Goal: Information Seeking & Learning: Learn about a topic

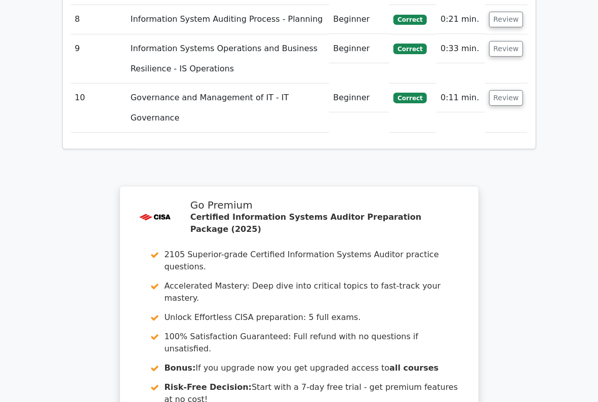
scroll to position [1914, 0]
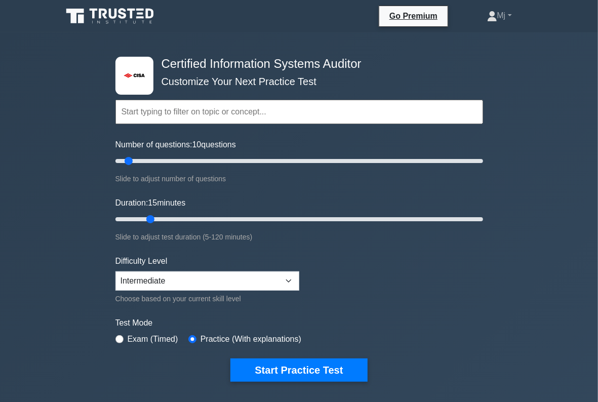
click at [305, 373] on button "Start Practice Test" at bounding box center [298, 369] width 137 height 23
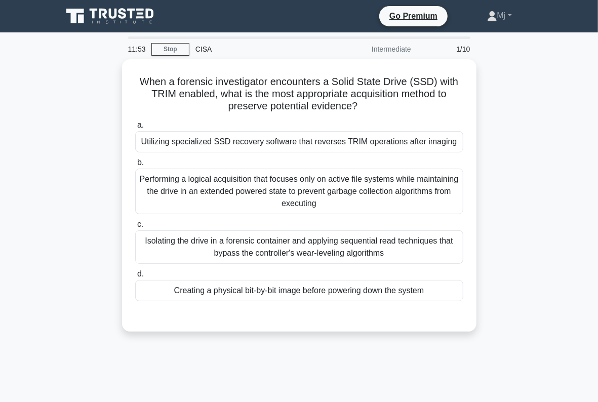
click at [324, 288] on div "Creating a physical bit-by-bit image before powering down the system" at bounding box center [299, 290] width 328 height 21
click at [135, 277] on input "d. Creating a physical bit-by-bit image before powering down the system" at bounding box center [135, 274] width 0 height 7
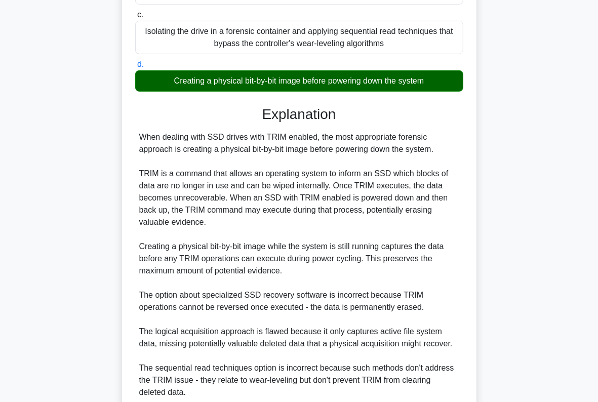
scroll to position [293, 0]
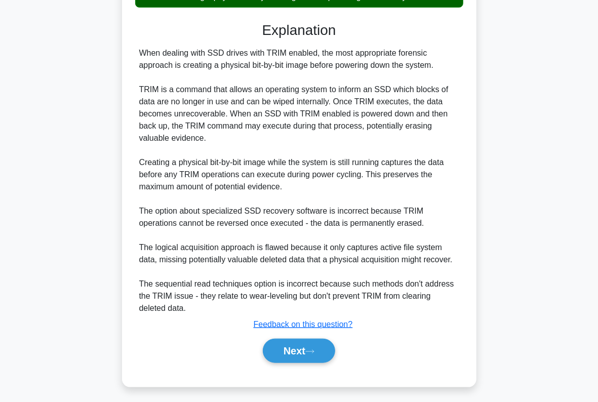
click at [303, 348] on button "Next" at bounding box center [299, 351] width 72 height 24
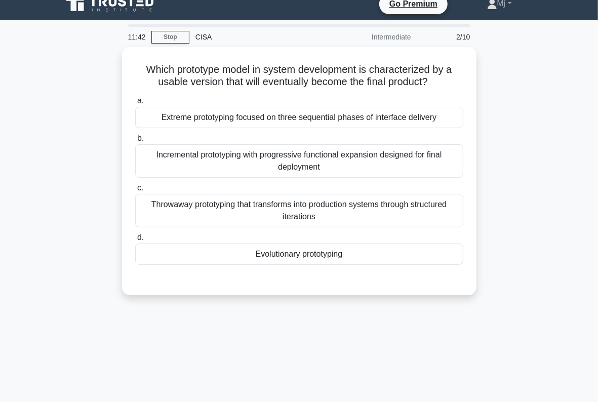
scroll to position [0, 0]
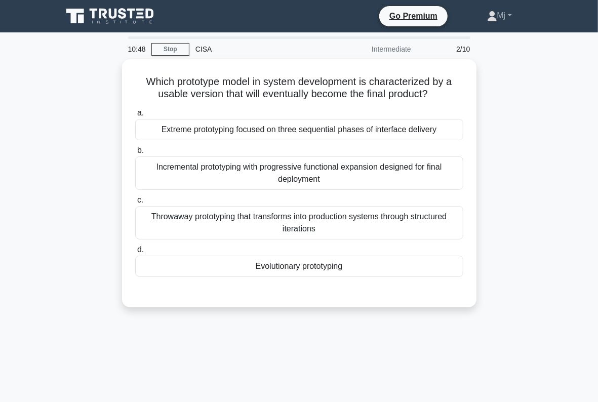
click at [366, 223] on div "Throwaway prototyping that transforms into production systems through structure…" at bounding box center [299, 222] width 328 height 33
click at [135, 203] on input "c. Throwaway prototyping that transforms into production systems through struct…" at bounding box center [135, 200] width 0 height 7
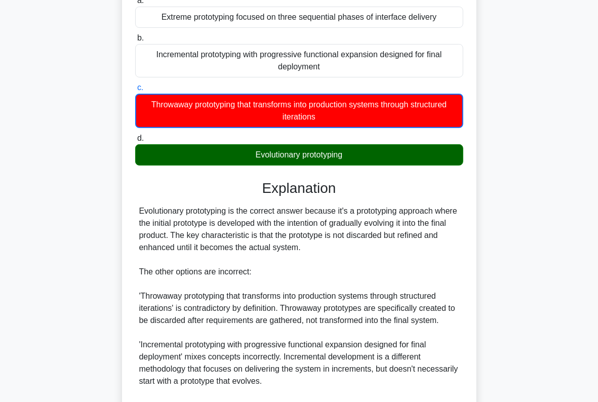
scroll to position [234, 0]
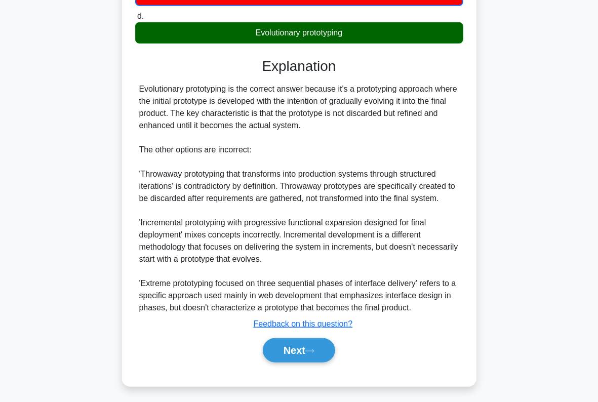
click at [306, 345] on button "Next" at bounding box center [299, 350] width 72 height 24
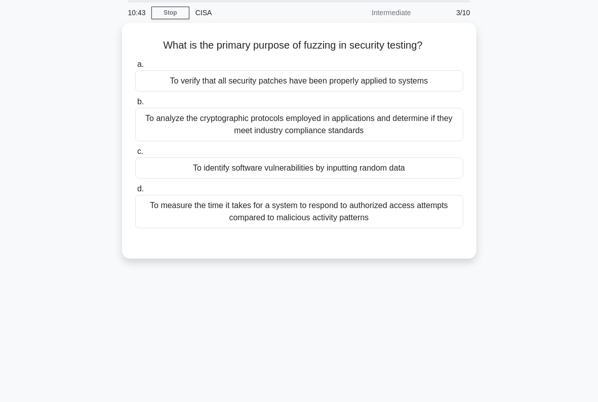
scroll to position [34, 0]
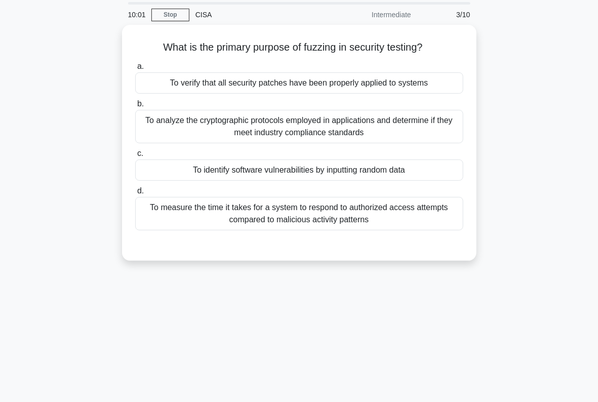
click at [403, 170] on div "To identify software vulnerabilities by inputting random data" at bounding box center [299, 169] width 328 height 21
click at [135, 157] on input "c. To identify software vulnerabilities by inputting random data" at bounding box center [135, 153] width 0 height 7
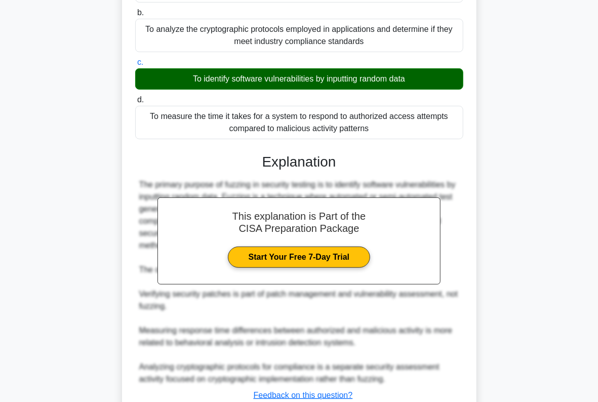
scroll to position [196, 0]
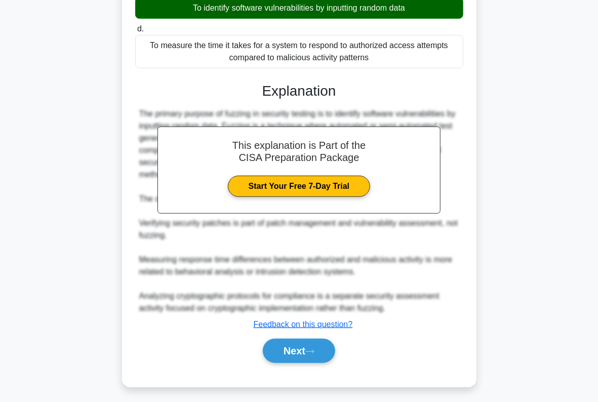
click at [302, 351] on button "Next" at bounding box center [299, 351] width 72 height 24
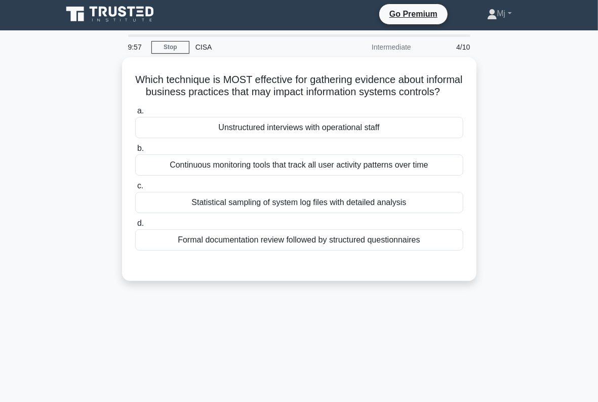
scroll to position [1, 0]
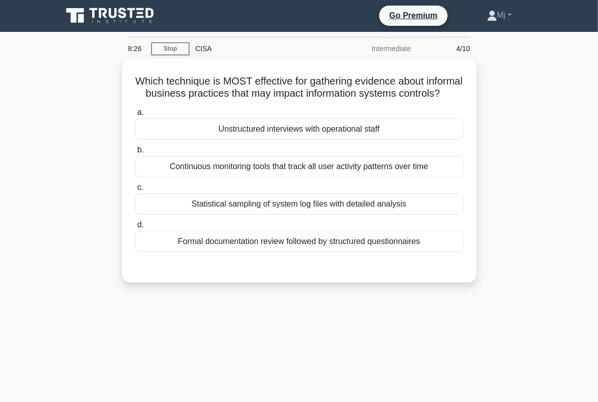
click at [383, 233] on label "d. Formal documentation review followed by structured questionnaires" at bounding box center [299, 235] width 328 height 33
click at [135, 228] on input "d. Formal documentation review followed by structured questionnaires" at bounding box center [135, 225] width 0 height 7
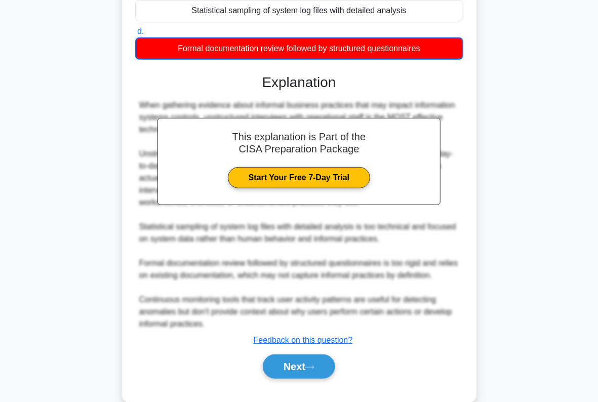
scroll to position [222, 0]
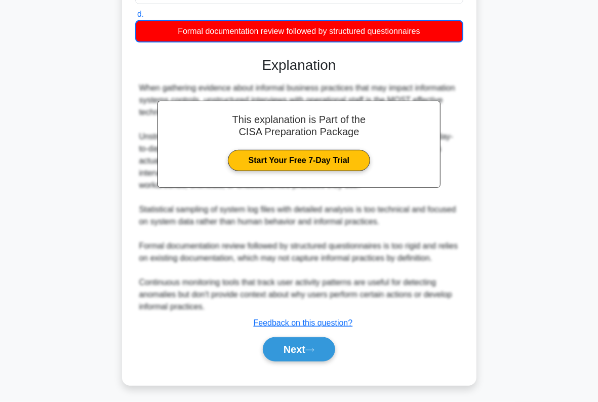
click at [306, 345] on button "Next" at bounding box center [299, 349] width 72 height 24
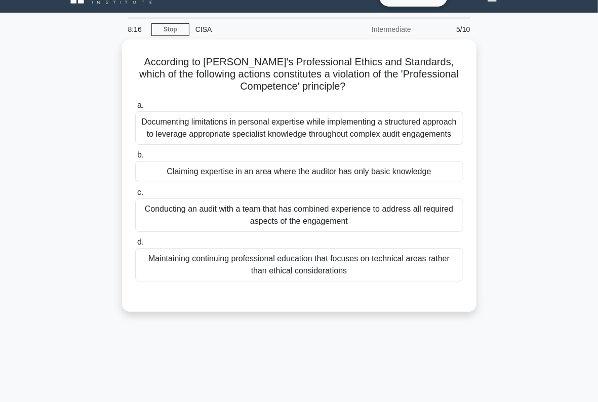
scroll to position [20, 0]
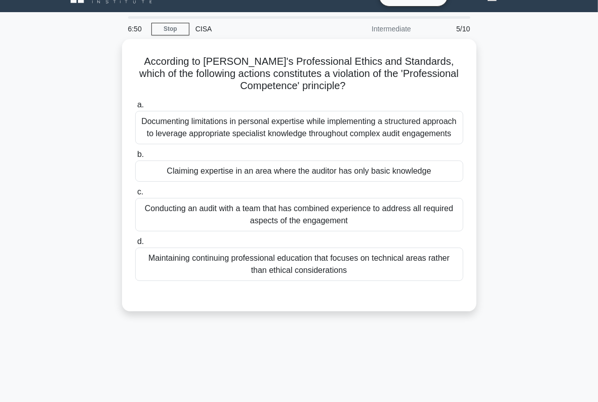
click at [340, 268] on div "Maintaining continuing professional education that focuses on technical areas r…" at bounding box center [299, 263] width 328 height 33
click at [135, 245] on input "d. Maintaining continuing professional education that focuses on technical area…" at bounding box center [135, 241] width 0 height 7
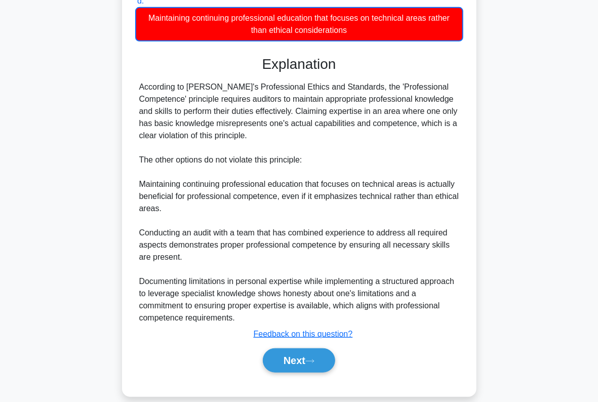
scroll to position [271, 0]
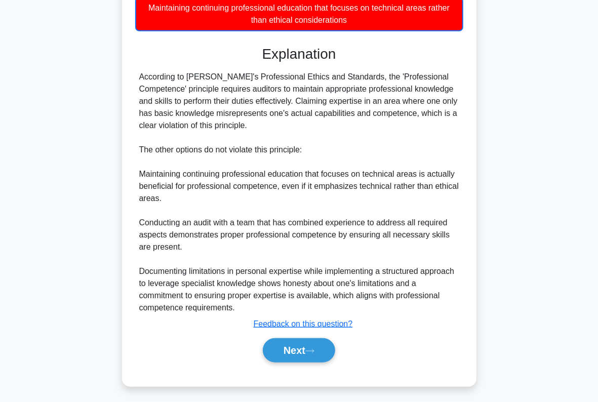
click at [299, 347] on button "Next" at bounding box center [299, 350] width 72 height 24
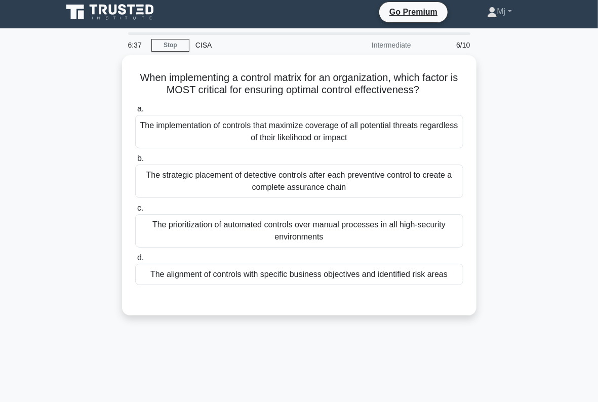
scroll to position [0, 0]
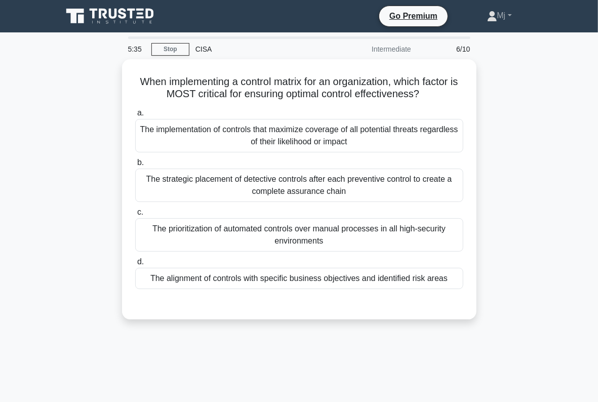
click at [285, 276] on div "The alignment of controls with specific business objectives and identified risk…" at bounding box center [299, 278] width 328 height 21
click at [135, 265] on input "d. The alignment of controls with specific business objectives and identified r…" at bounding box center [135, 262] width 0 height 7
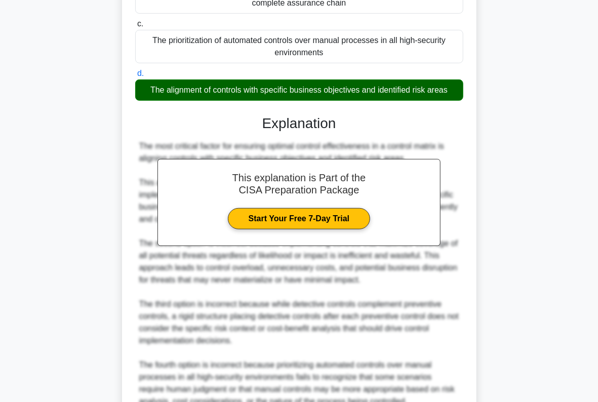
scroll to position [281, 0]
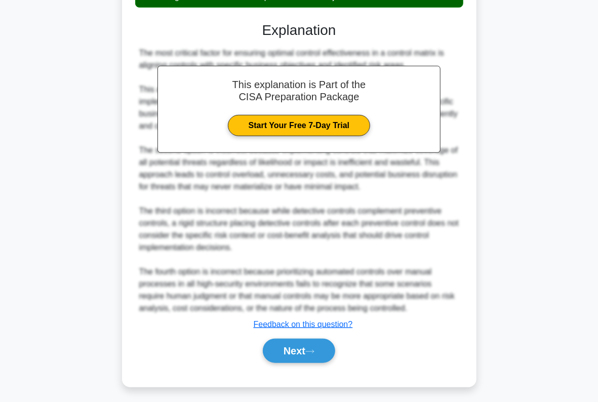
click at [290, 344] on button "Next" at bounding box center [299, 351] width 72 height 24
click at [299, 350] on button "Next" at bounding box center [299, 351] width 72 height 24
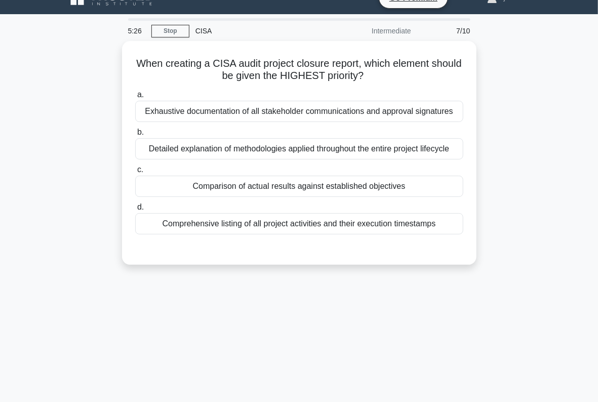
scroll to position [0, 0]
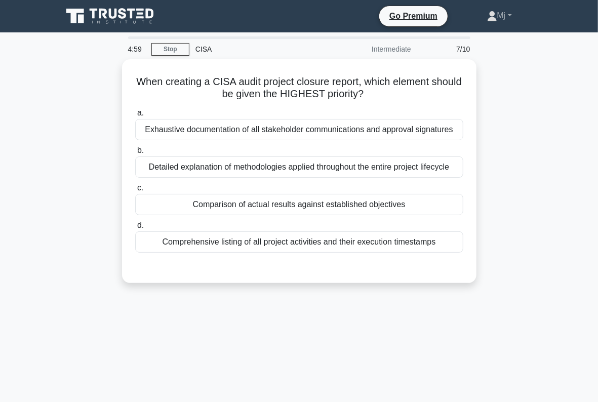
click at [250, 208] on div "Comparison of actual results against established objectives" at bounding box center [299, 204] width 328 height 21
click at [135, 191] on input "c. Comparison of actual results against established objectives" at bounding box center [135, 188] width 0 height 7
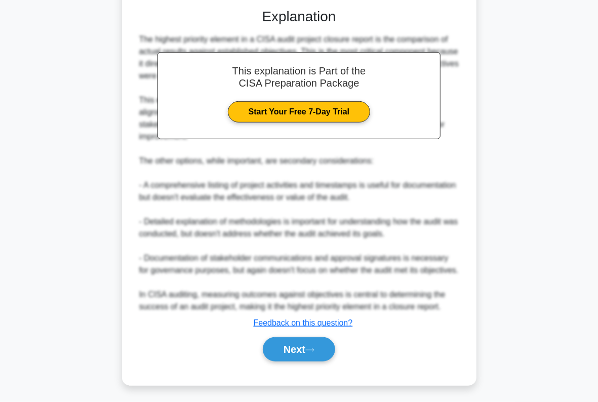
scroll to position [266, 0]
click at [292, 354] on button "Next" at bounding box center [299, 349] width 72 height 24
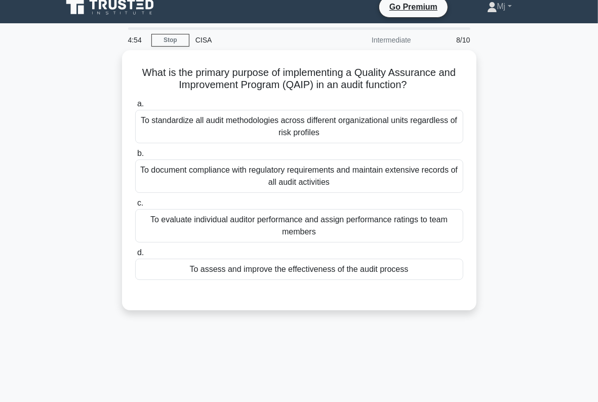
scroll to position [4, 0]
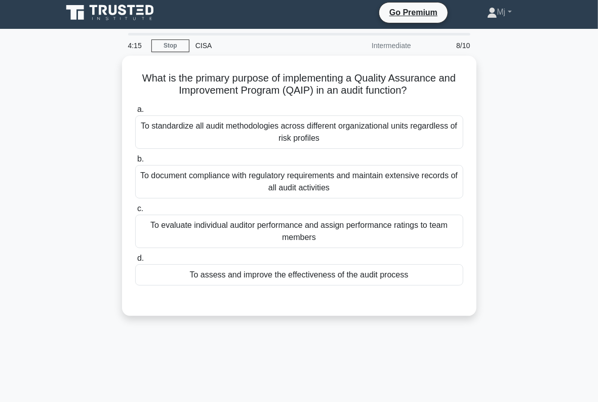
click at [237, 269] on div "To assess and improve the effectiveness of the audit process" at bounding box center [299, 274] width 328 height 21
click at [135, 262] on input "d. To assess and improve the effectiveness of the audit process" at bounding box center [135, 258] width 0 height 7
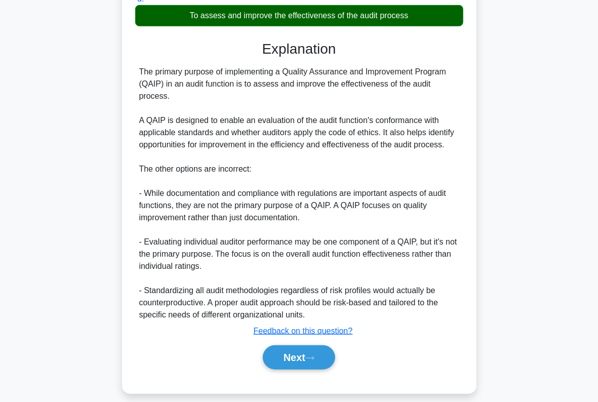
scroll to position [262, 0]
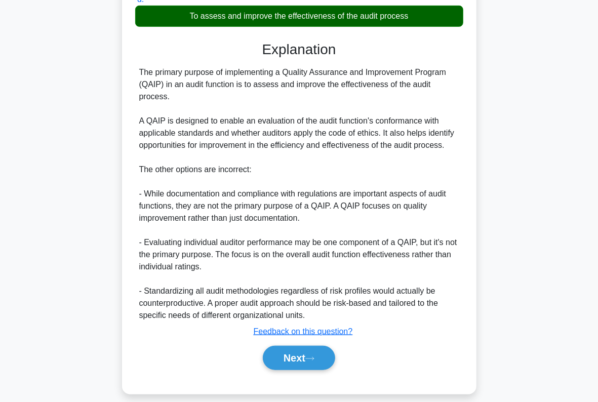
click at [297, 356] on button "Next" at bounding box center [299, 358] width 72 height 24
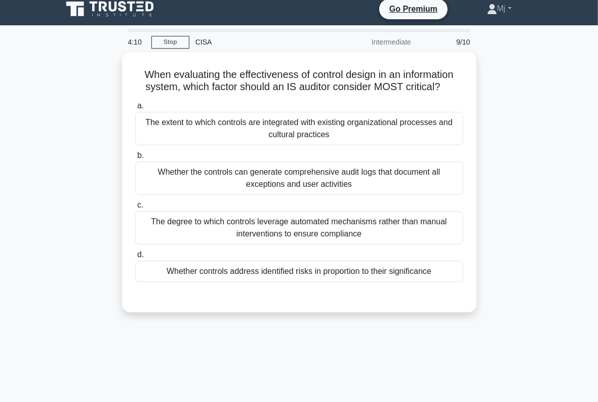
scroll to position [0, 0]
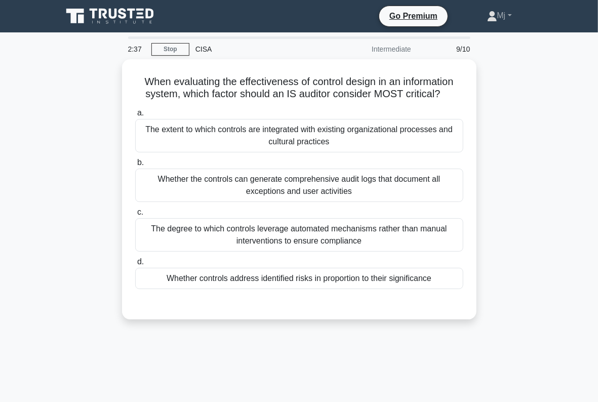
click at [316, 232] on div "The degree to which controls leverage automated mechanisms rather than manual i…" at bounding box center [299, 234] width 328 height 33
click at [135, 216] on input "c. The degree to which controls leverage automated mechanisms rather than manua…" at bounding box center [135, 212] width 0 height 7
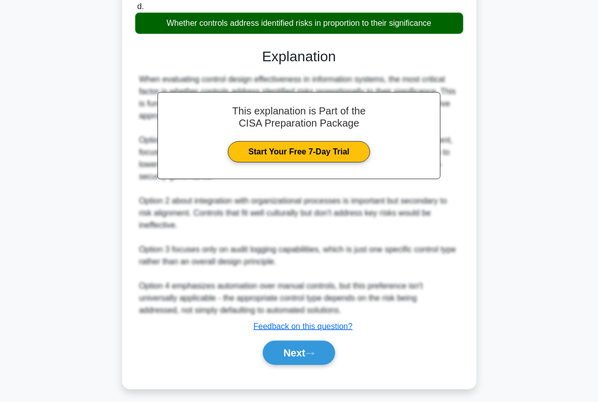
scroll to position [255, 0]
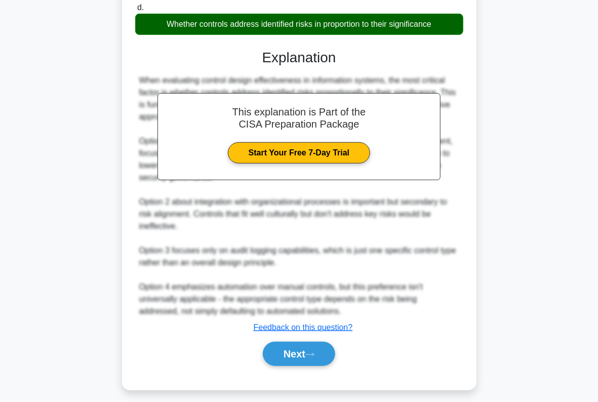
click at [289, 352] on button "Next" at bounding box center [299, 354] width 72 height 24
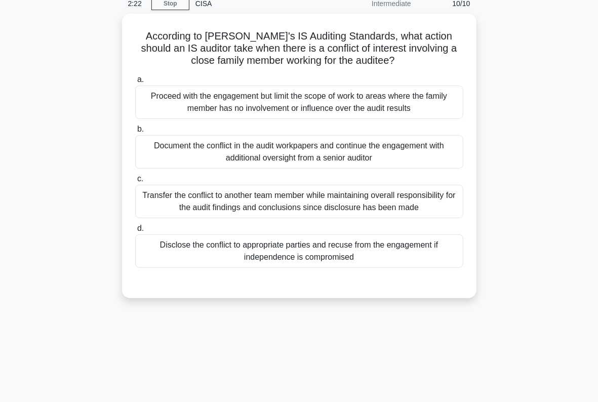
scroll to position [46, 0]
click at [249, 152] on div "Document the conflict in the audit workpapers and continue the engagement with …" at bounding box center [299, 151] width 328 height 33
click at [135, 133] on input "b. Document the conflict in the audit workpapers and continue the engagement wi…" at bounding box center [135, 129] width 0 height 7
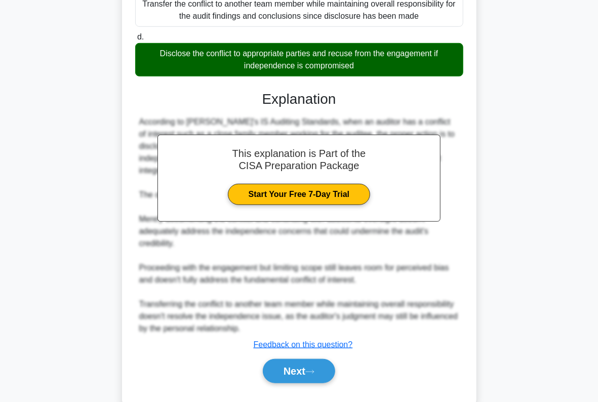
scroll to position [246, 0]
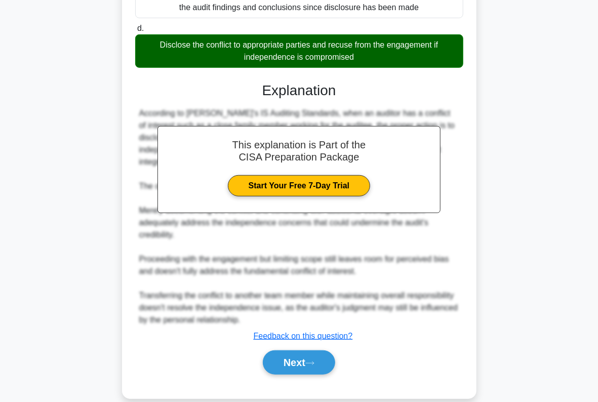
click at [286, 350] on button "Next" at bounding box center [299, 362] width 72 height 24
click at [293, 350] on button "Next" at bounding box center [299, 362] width 72 height 24
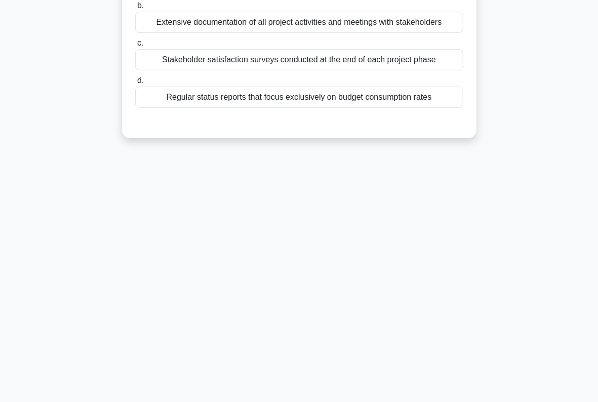
scroll to position [145, 0]
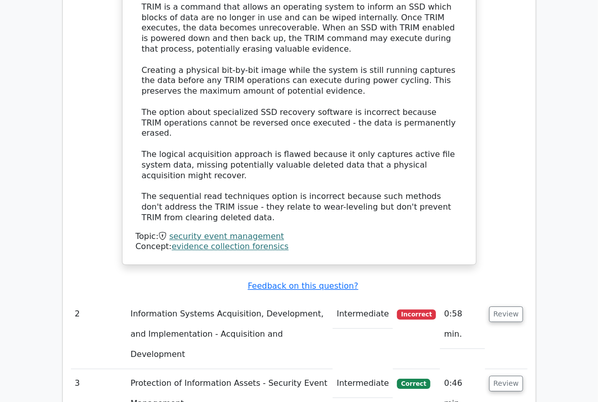
scroll to position [1205, 0]
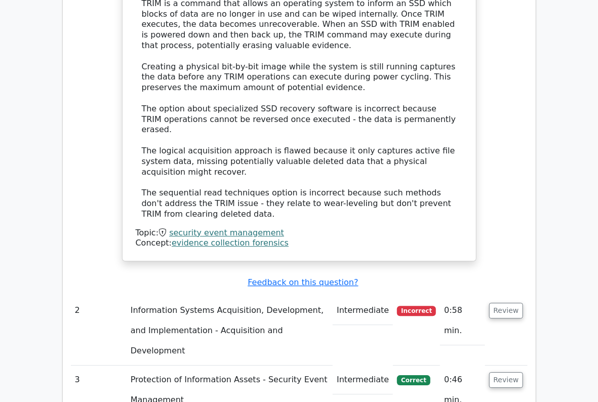
click at [509, 303] on button "Review" at bounding box center [506, 311] width 34 height 16
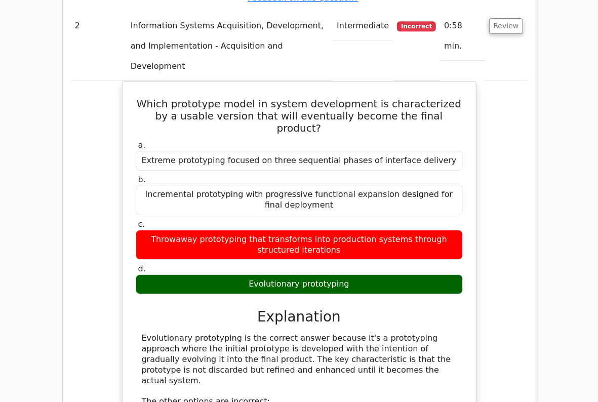
scroll to position [1495, 0]
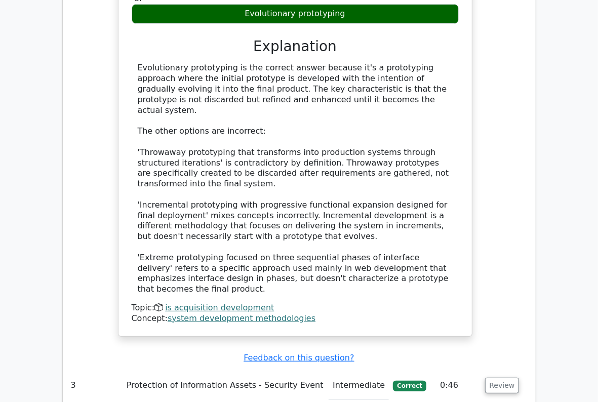
scroll to position [1760, 0]
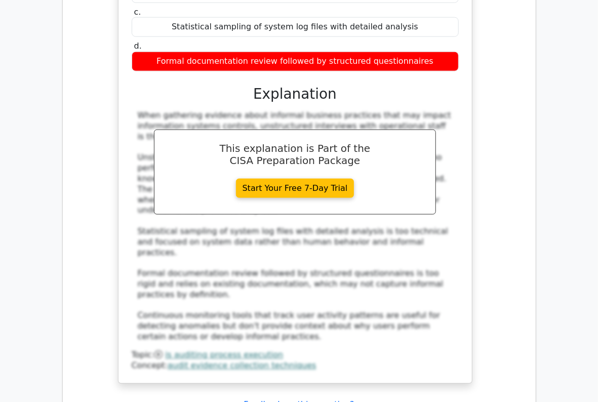
scroll to position [2349, 0]
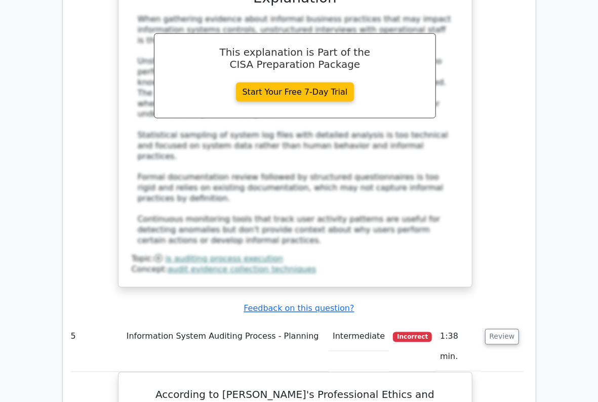
scroll to position [2446, 0]
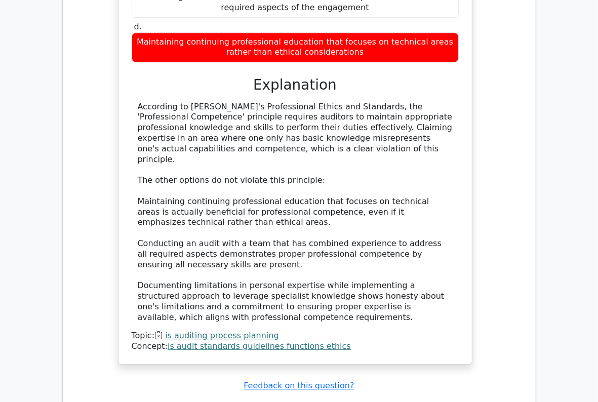
scroll to position [2987, 0]
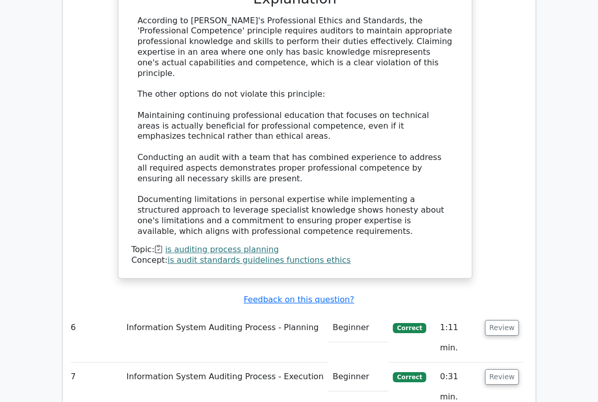
scroll to position [3075, 0]
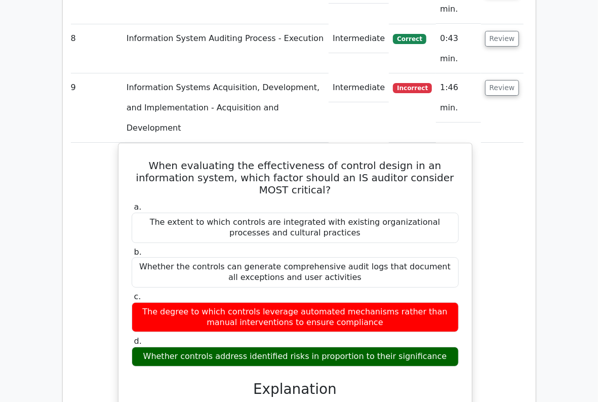
scroll to position [3461, 0]
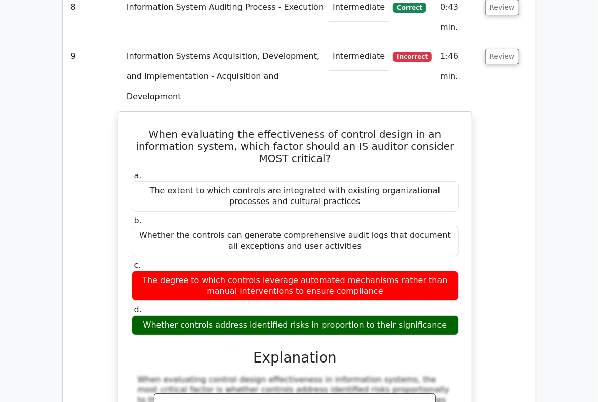
click at [493, 226] on div "When evaluating the effectiveness of control design in an information system, w…" at bounding box center [295, 374] width 456 height 527
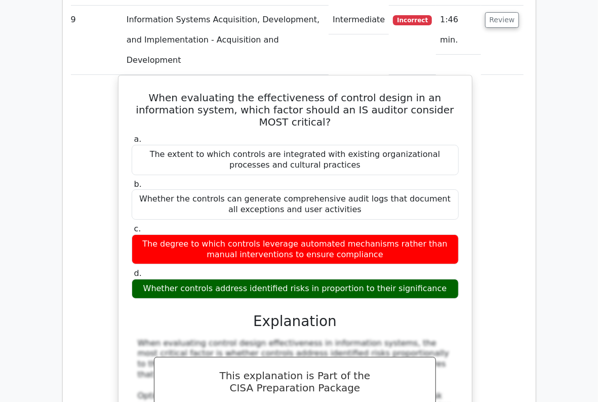
scroll to position [3540, 0]
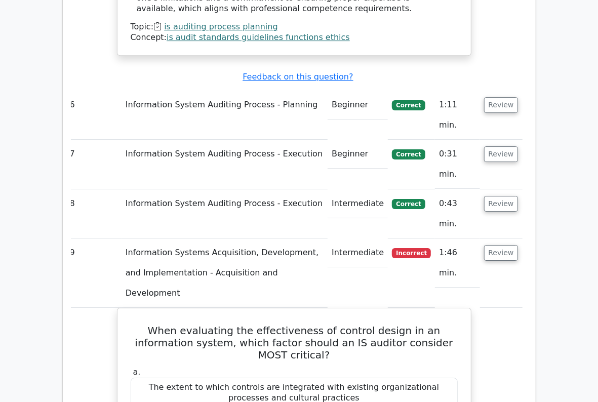
scroll to position [3301, 0]
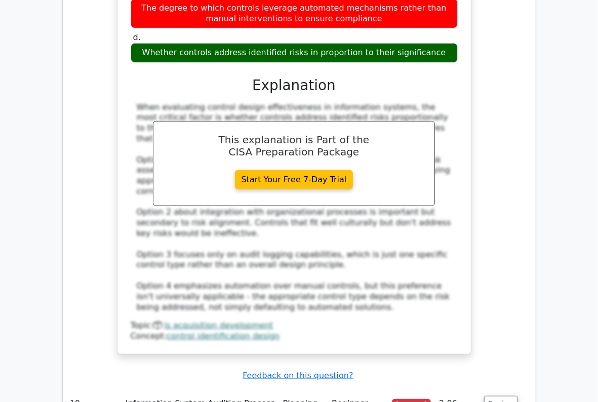
scroll to position [3767, 0]
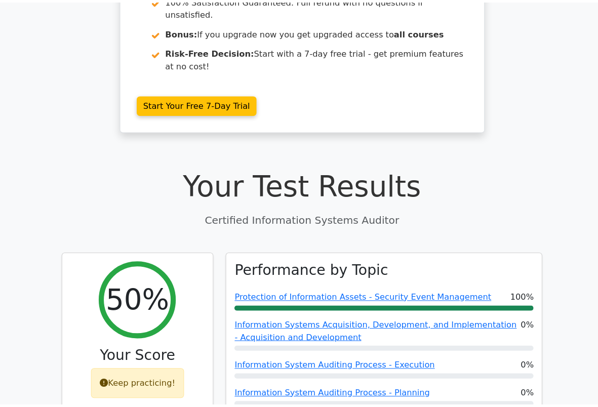
scroll to position [186, 0]
